Goal: Task Accomplishment & Management: Manage account settings

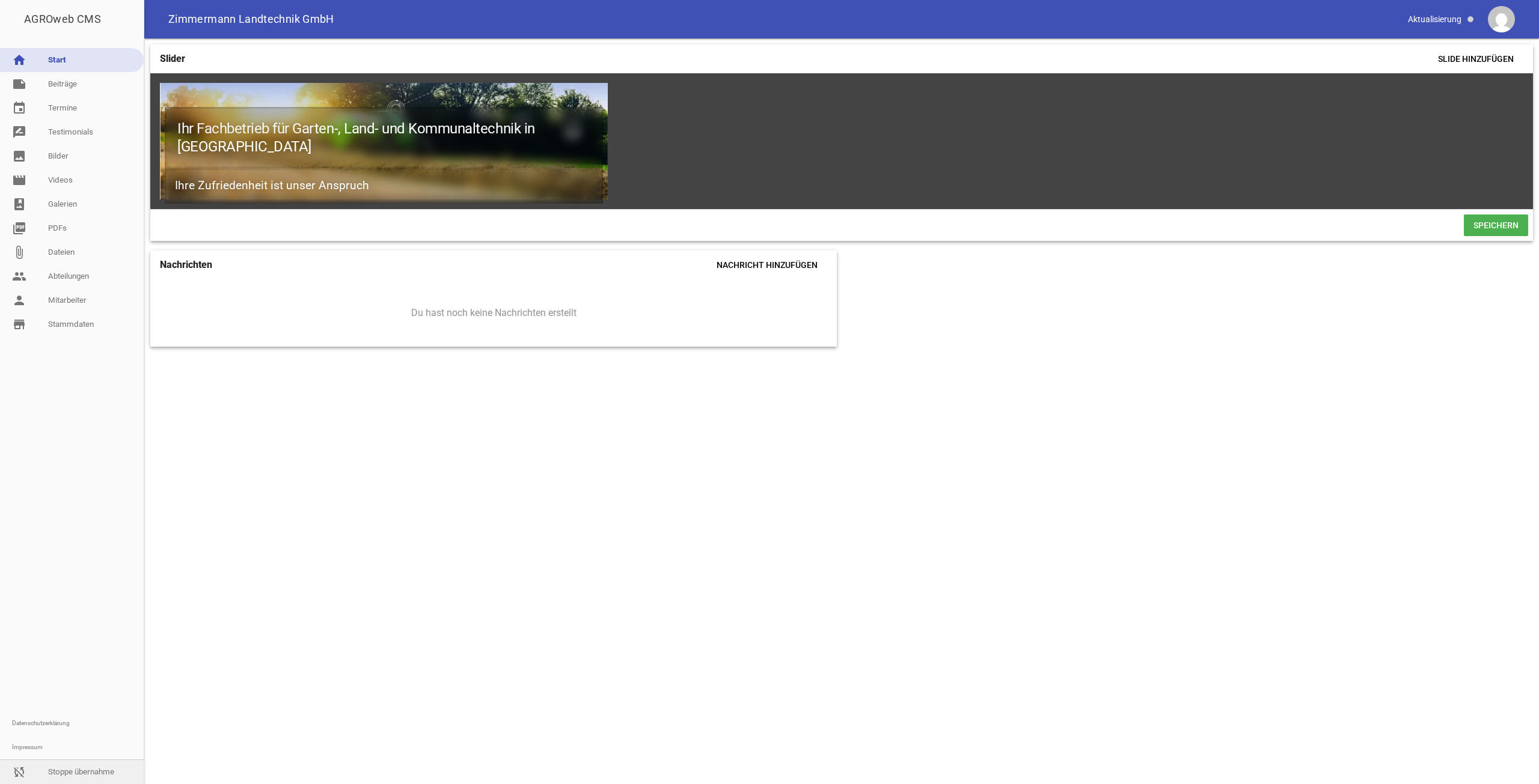
click at [80, 781] on link "sync_disabled Stoppe übernahme" at bounding box center [72, 772] width 144 height 24
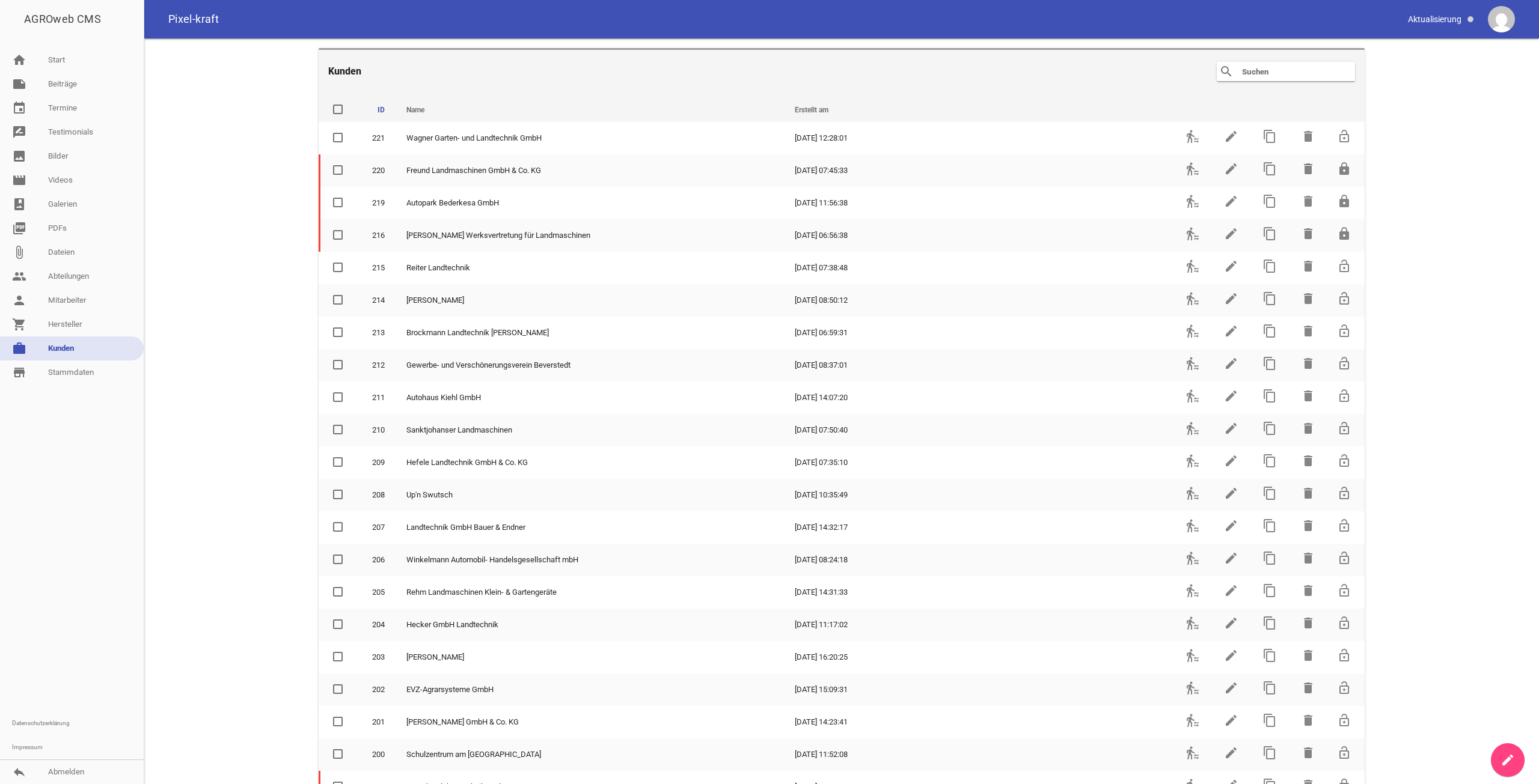
click at [1301, 61] on header "Kunden search clear" at bounding box center [841, 70] width 1046 height 45
click at [1298, 68] on input "text" at bounding box center [1288, 71] width 96 height 14
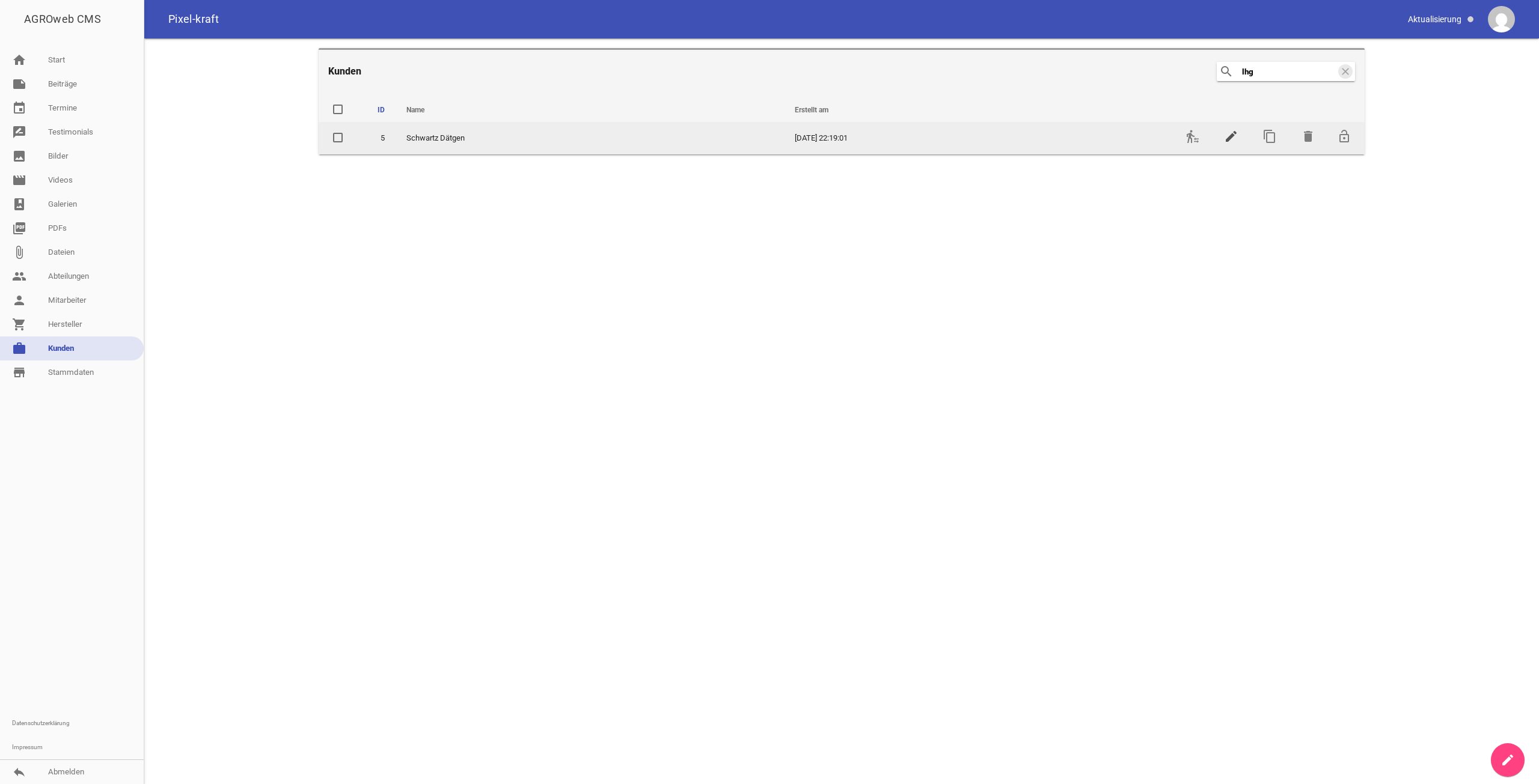
type input "lhg"
click at [1232, 134] on icon "edit" at bounding box center [1231, 136] width 14 height 14
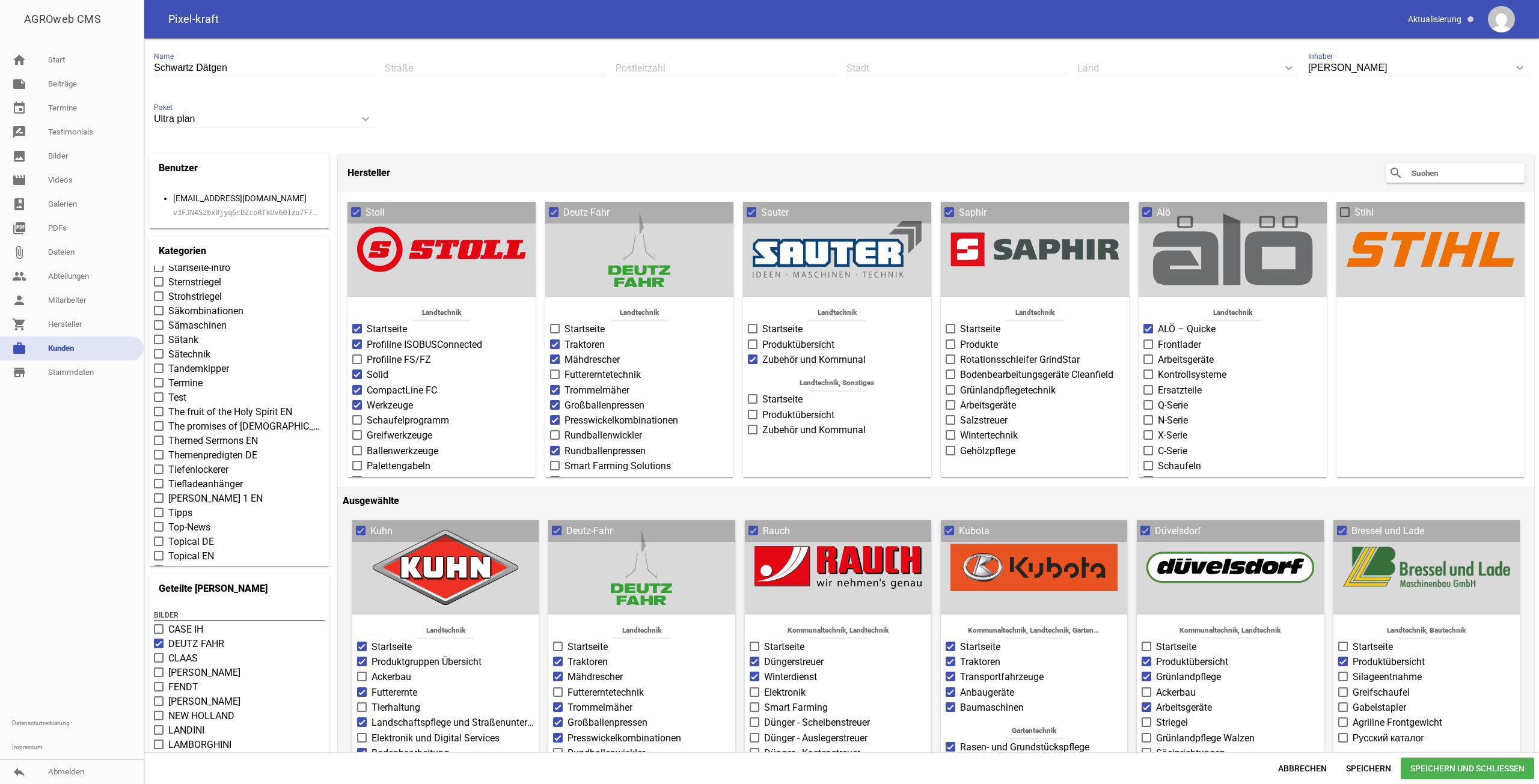
scroll to position [4986, 0]
click at [174, 470] on span "Top-News" at bounding box center [189, 467] width 42 height 14
click at [169, 460] on input "Top-News" at bounding box center [169, 460] width 0 height 0
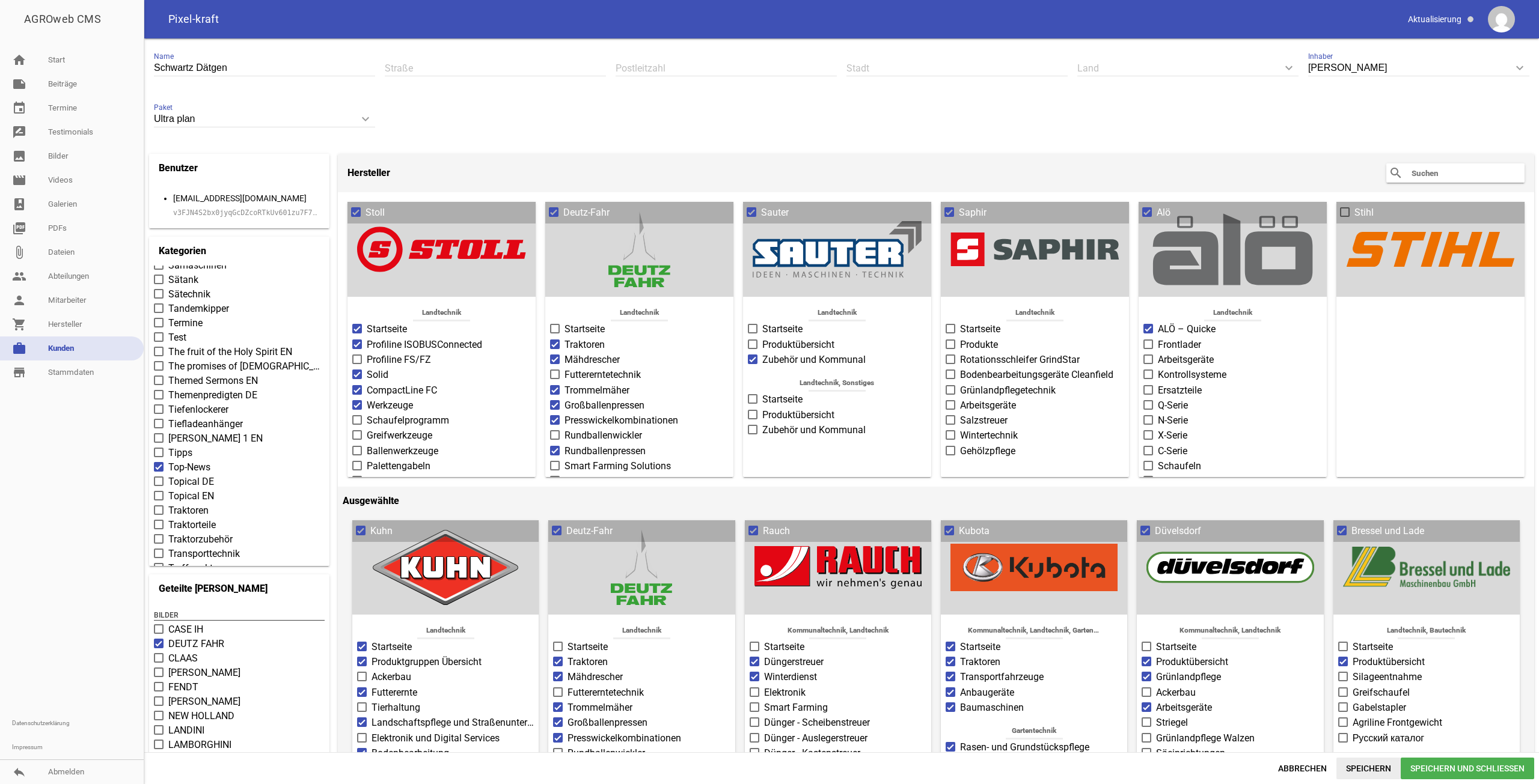
click at [1368, 761] on span "Speichern" at bounding box center [1368, 768] width 64 height 21
